Goal: Contribute content

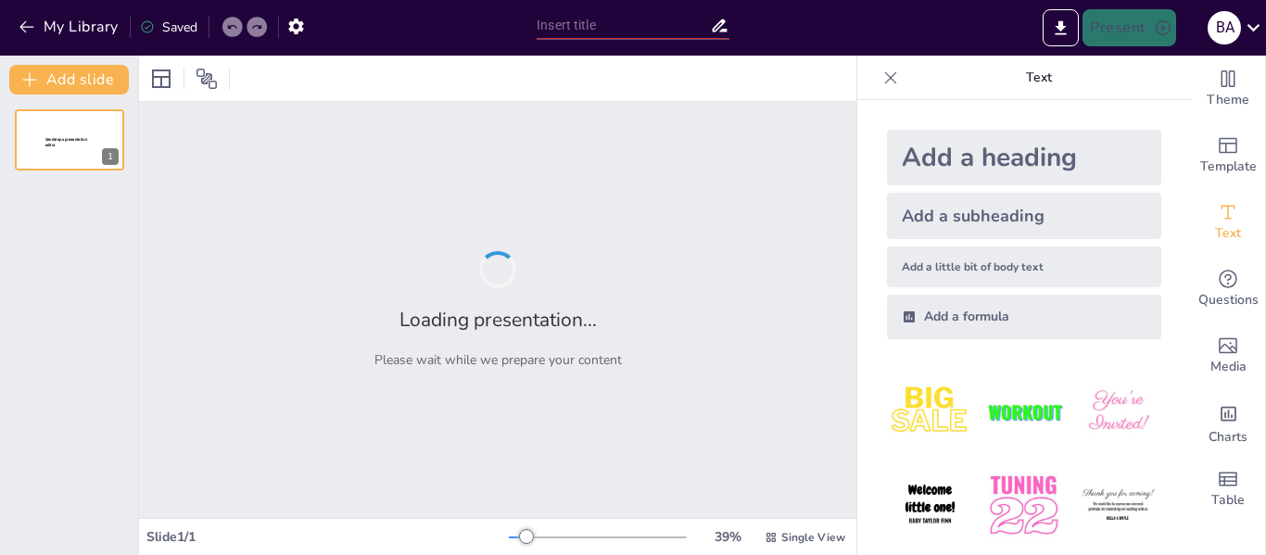
type input "Métodos de Medición de Sismos: De la Magnitud a la Intensidad"
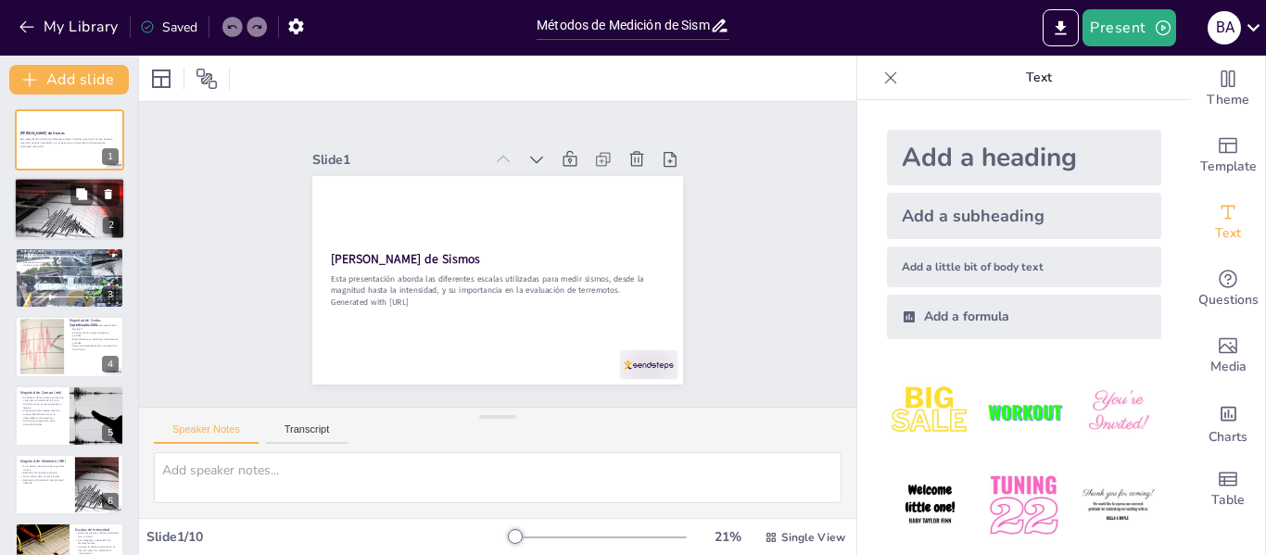
click at [42, 213] on div at bounding box center [70, 209] width 112 height 63
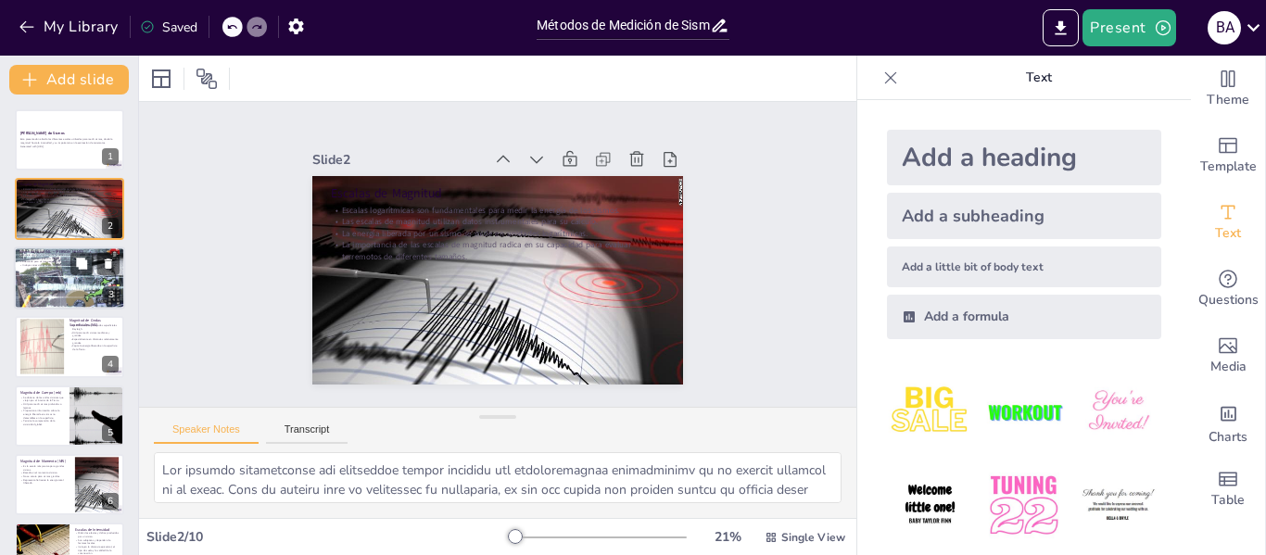
click at [57, 262] on p "Adecuada para sismos pequeños y moderados." at bounding box center [69, 262] width 100 height 4
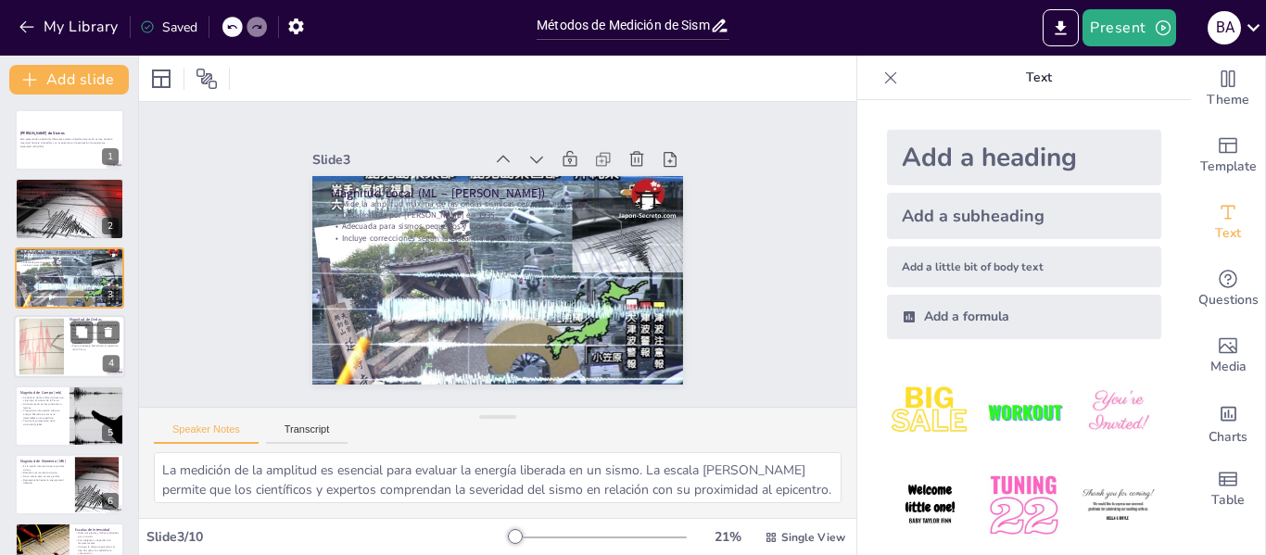
click at [39, 331] on div at bounding box center [42, 347] width 100 height 57
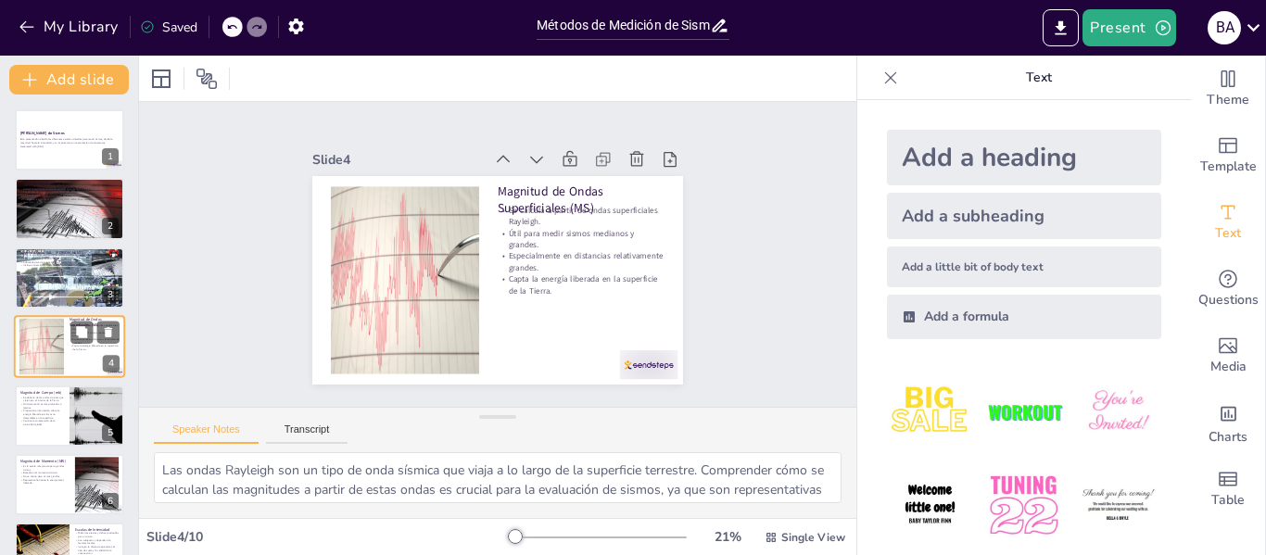
scroll to position [22, 0]
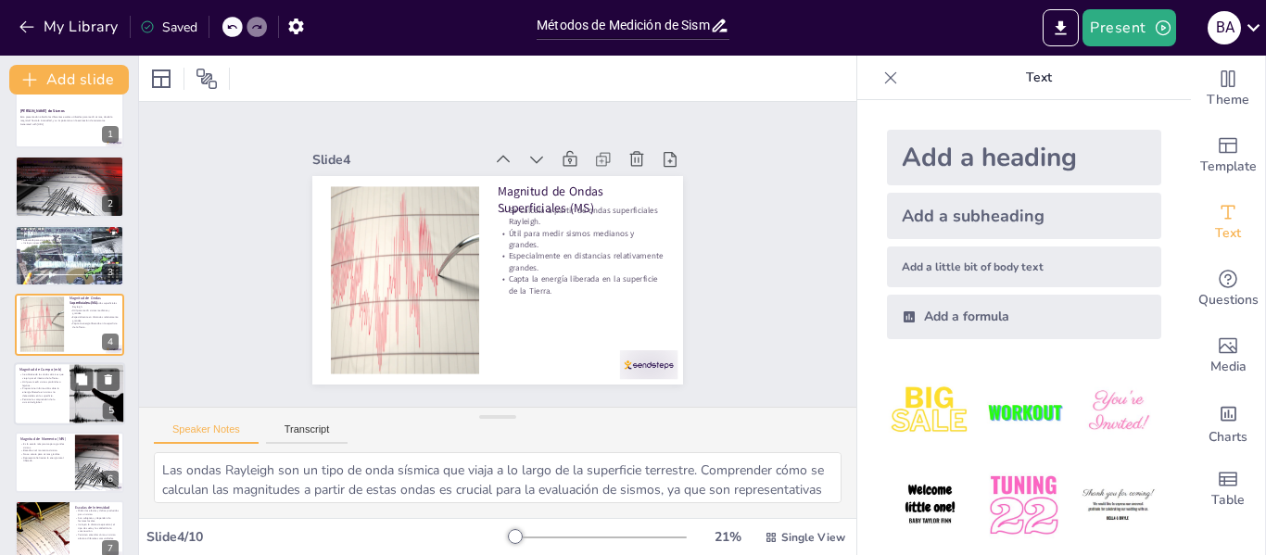
click at [51, 378] on p "Se obtiene de las ondas sísmicas que viajan por el interior de la Tierra." at bounding box center [41, 376] width 44 height 6
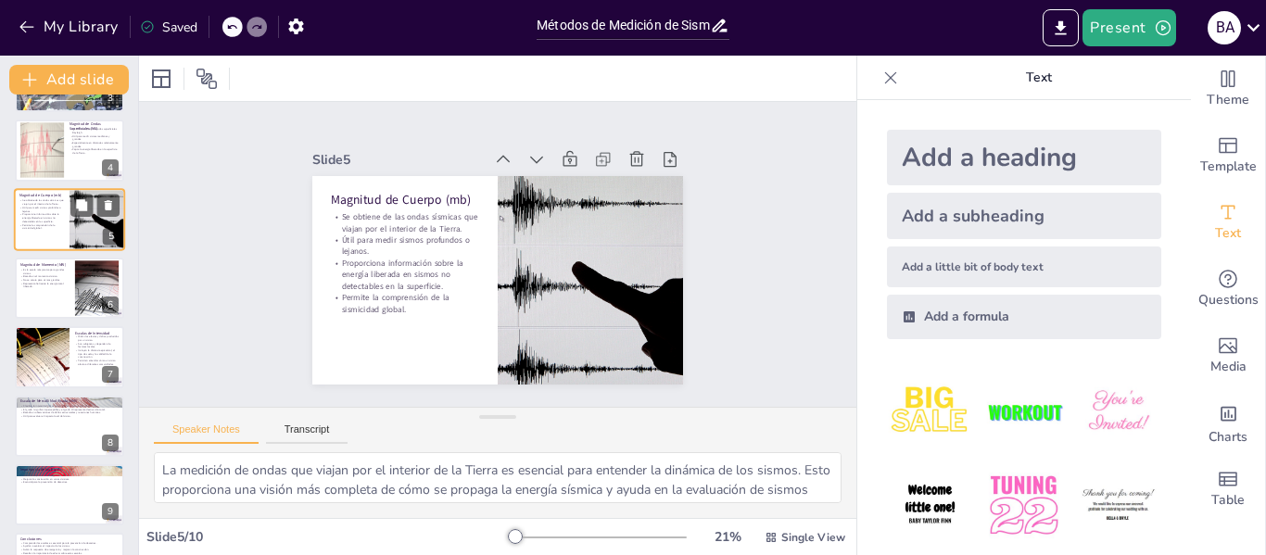
scroll to position [204, 0]
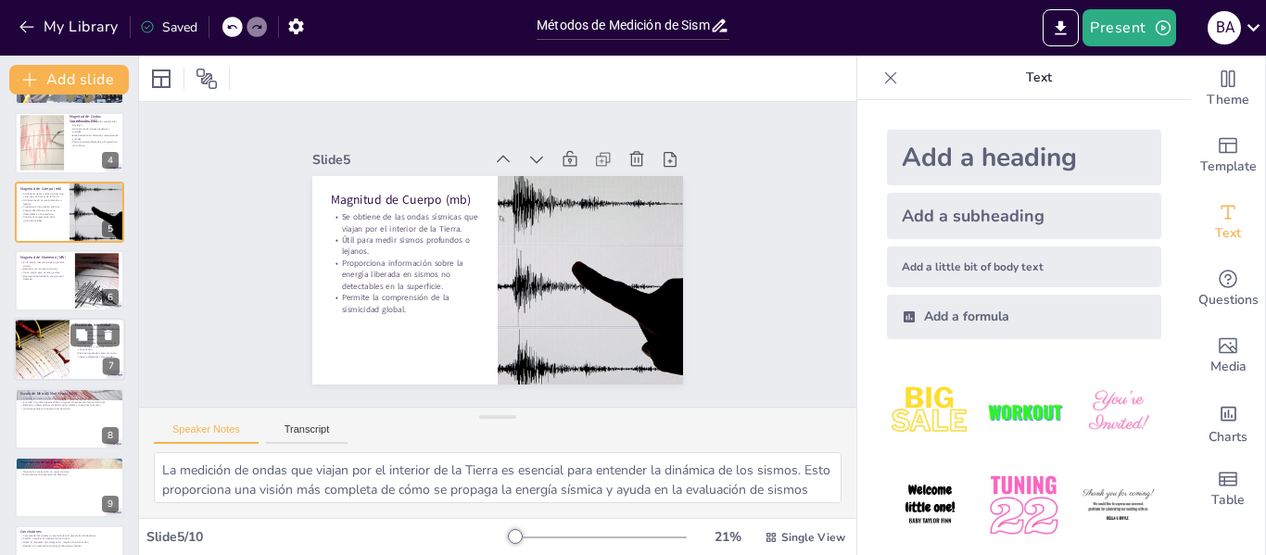
click at [50, 349] on div at bounding box center [41, 350] width 95 height 63
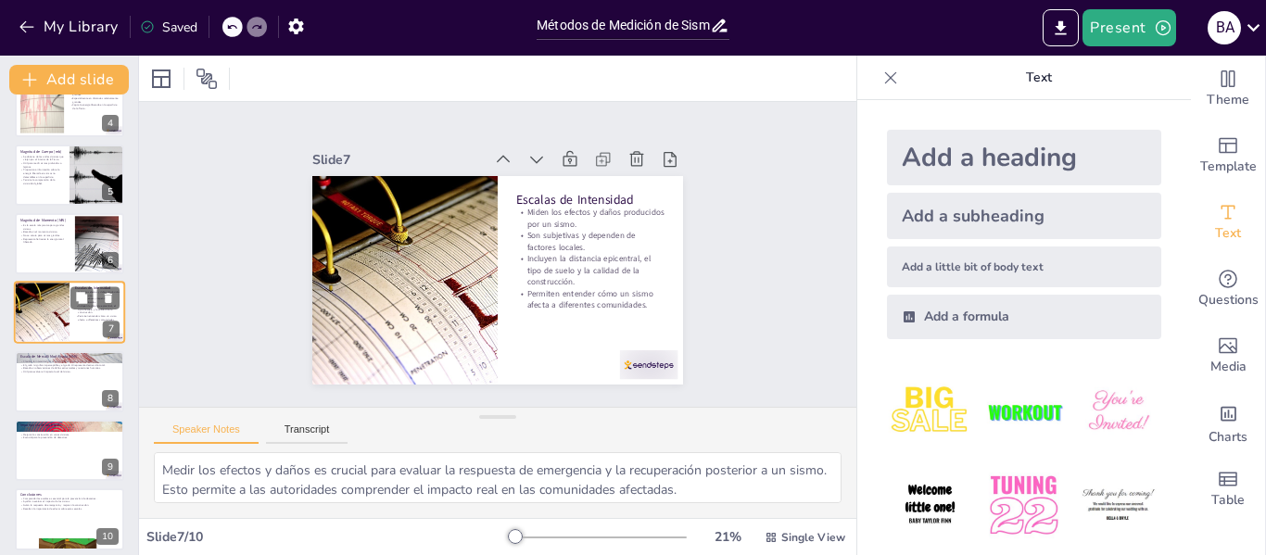
scroll to position [251, 0]
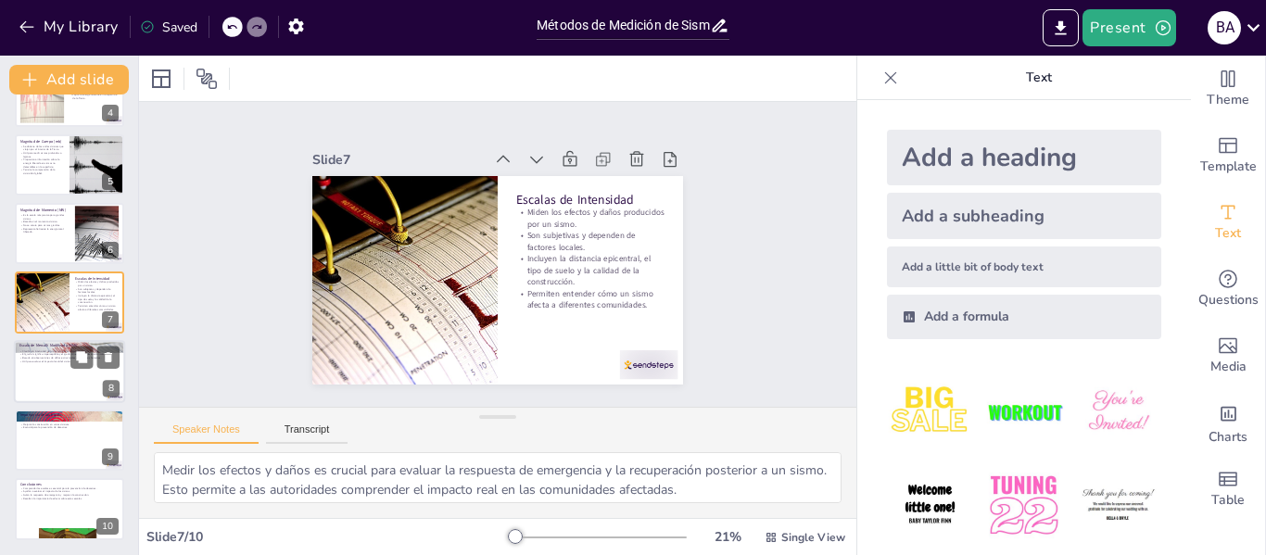
click at [44, 384] on div at bounding box center [69, 371] width 111 height 63
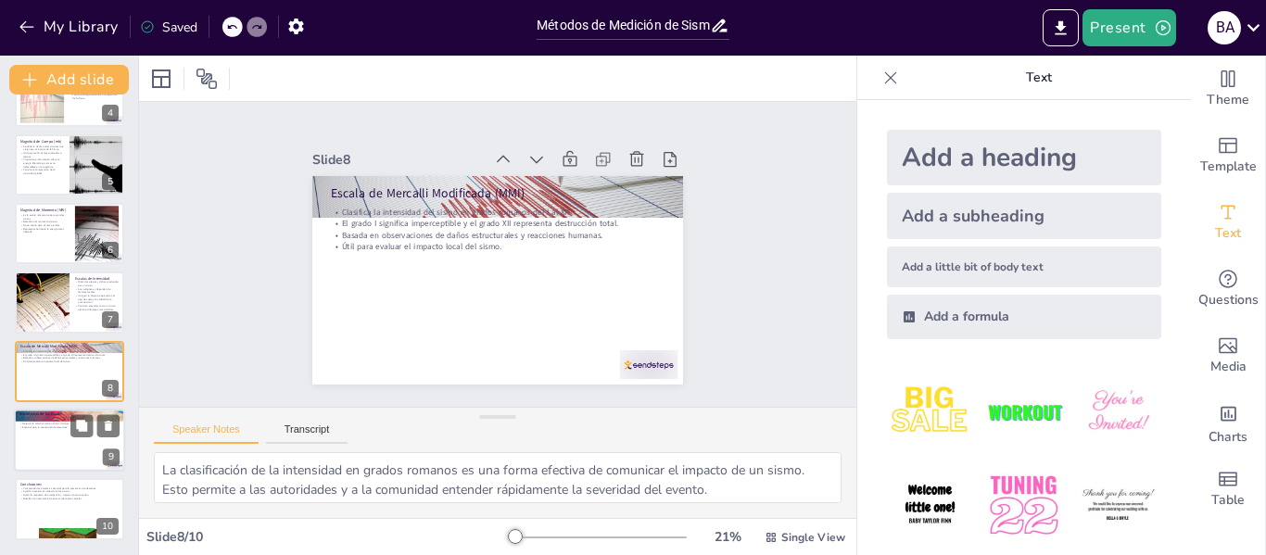
click at [37, 452] on div at bounding box center [69, 440] width 111 height 63
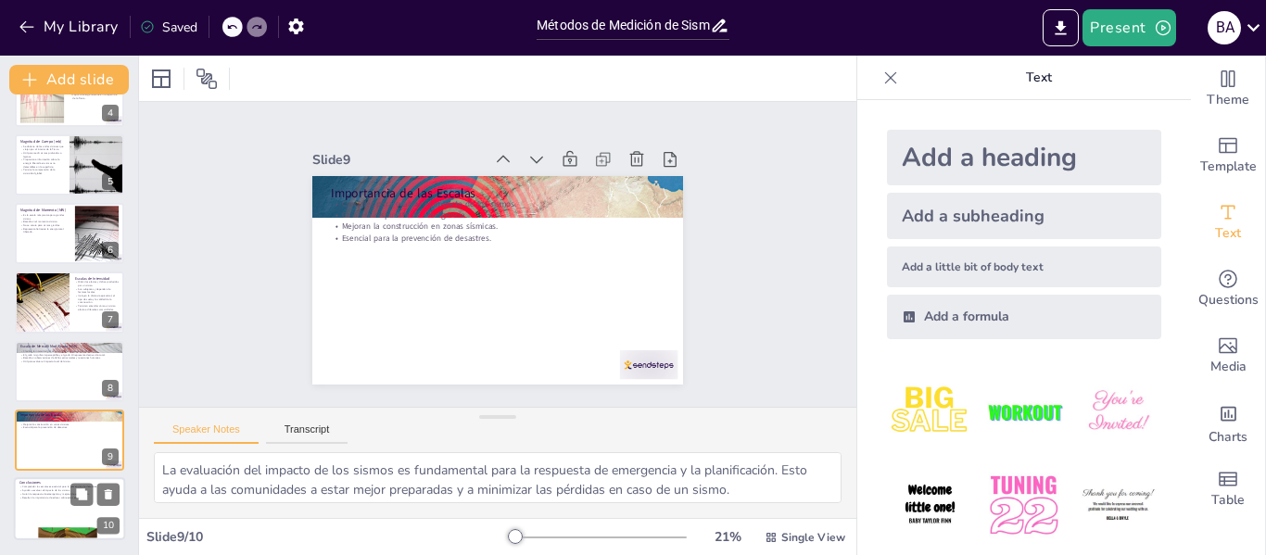
click at [38, 499] on p "Resaltan la importancia de educar sobre estas escalas." at bounding box center [69, 498] width 100 height 4
type textarea "Comprender las escalas de medición es crucial para la prevención de desastres. …"
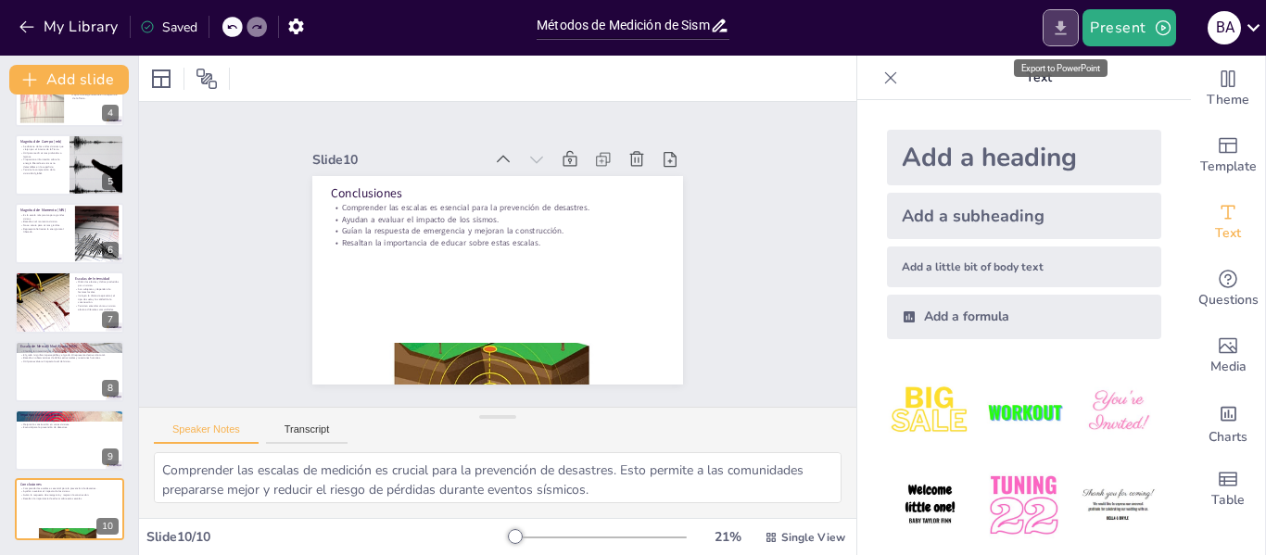
click at [1060, 20] on icon "Export to PowerPoint" at bounding box center [1060, 28] width 19 height 19
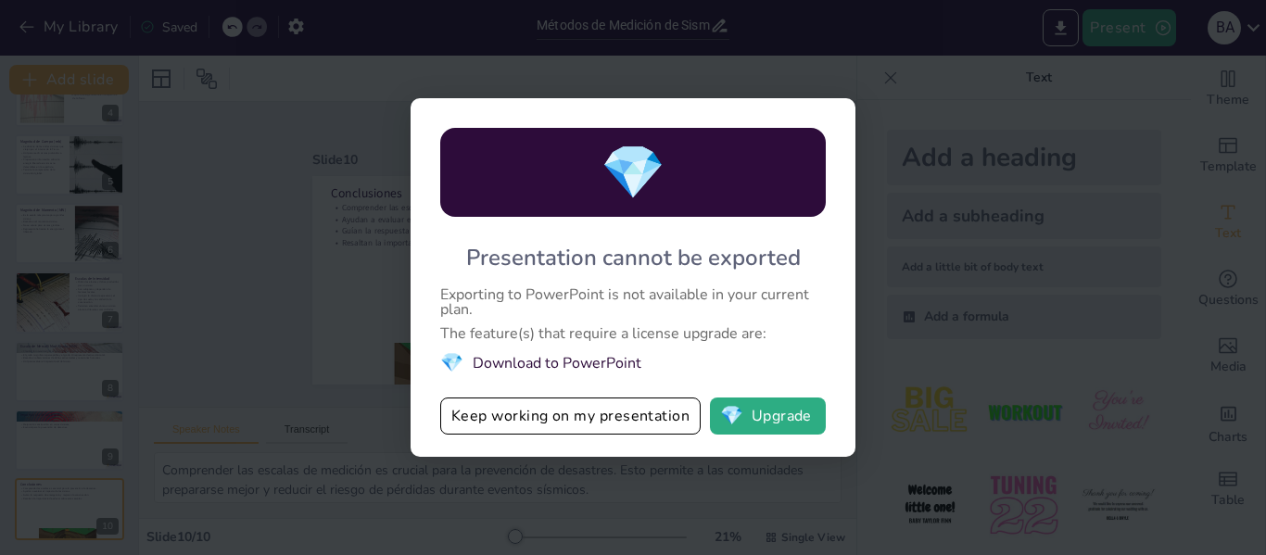
click at [861, 267] on div "💎 Presentation cannot be exported Exporting to PowerPoint is not available in y…" at bounding box center [633, 277] width 1266 height 555
click at [624, 428] on button "Keep working on my presentation" at bounding box center [570, 416] width 260 height 37
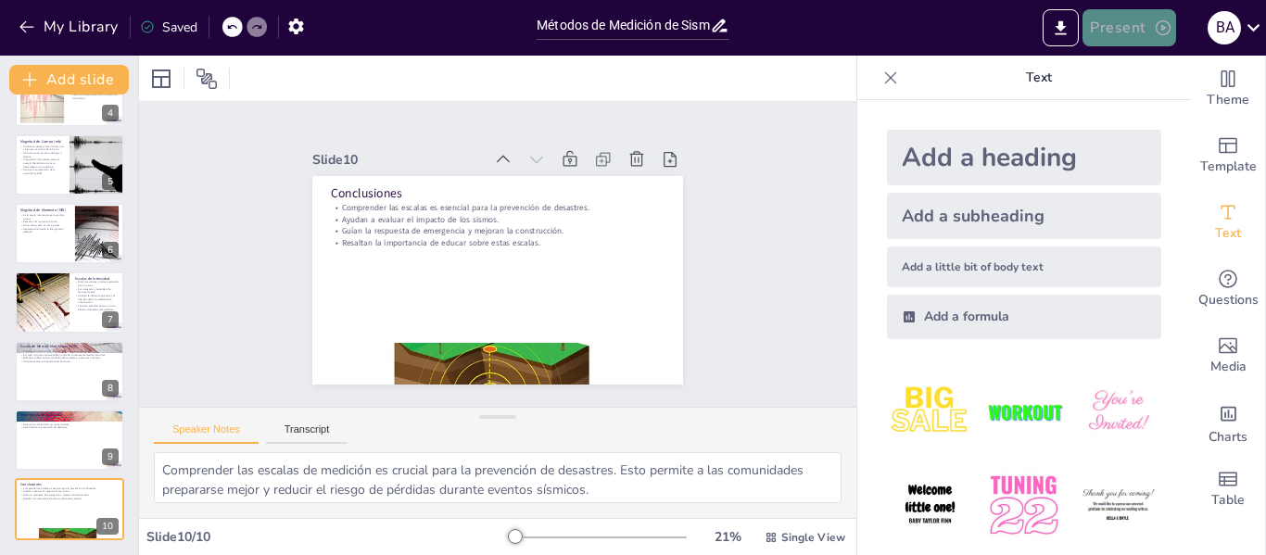
click at [1155, 27] on icon "button" at bounding box center [1163, 28] width 19 height 19
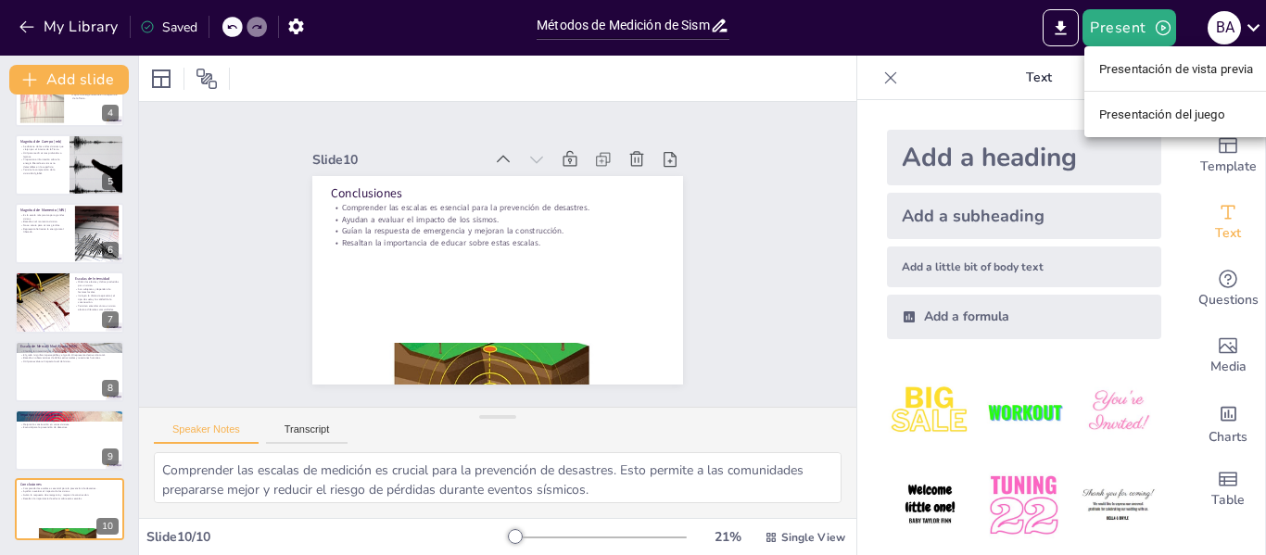
click at [720, 141] on div at bounding box center [633, 277] width 1266 height 555
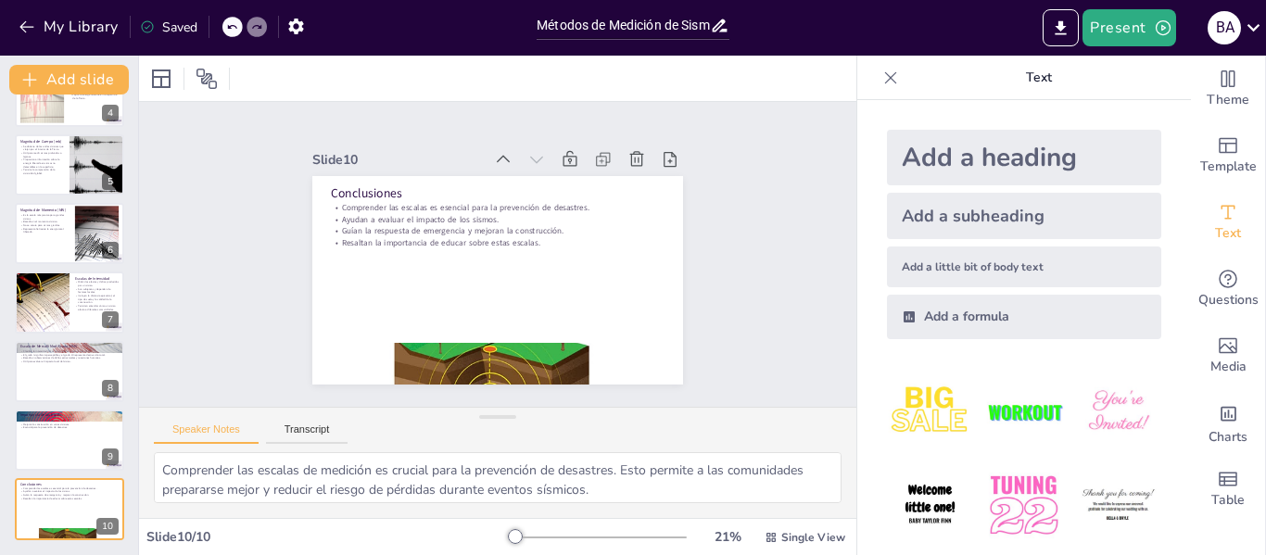
drag, startPoint x: 651, startPoint y: 418, endPoint x: 229, endPoint y: 491, distance: 428.1
click at [229, 491] on div "Speaker Notes Transcript Comprender las escalas de medición es crucial para la …" at bounding box center [497, 462] width 717 height 111
click at [293, 442] on button "Transcript" at bounding box center [307, 434] width 83 height 20
click at [206, 444] on div "Speaker Notes Transcript" at bounding box center [497, 430] width 717 height 44
click at [211, 430] on button "Speaker Notes" at bounding box center [206, 434] width 105 height 20
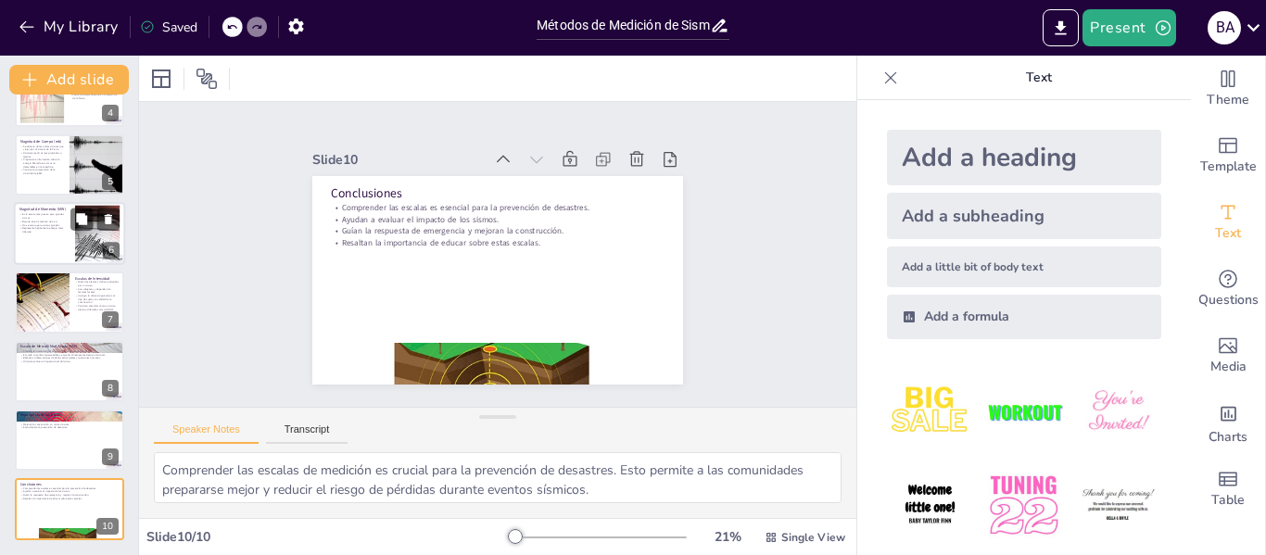
scroll to position [0, 0]
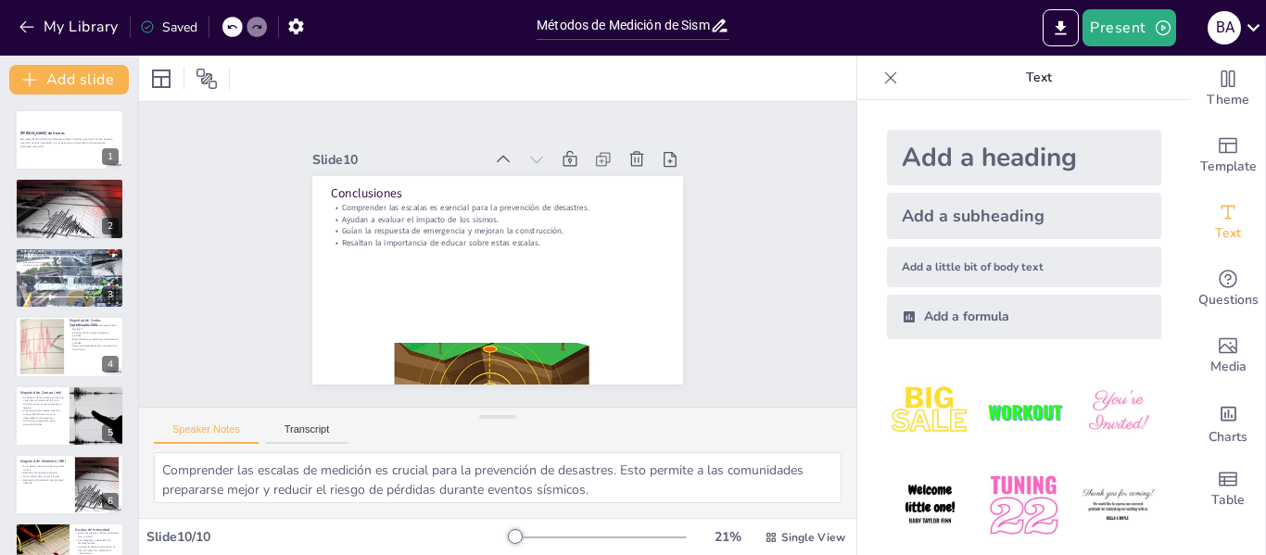
click at [168, 21] on div "Saved" at bounding box center [168, 28] width 57 height 18
click at [296, 26] on icon "button" at bounding box center [295, 26] width 19 height 19
